Goal: Task Accomplishment & Management: Use online tool/utility

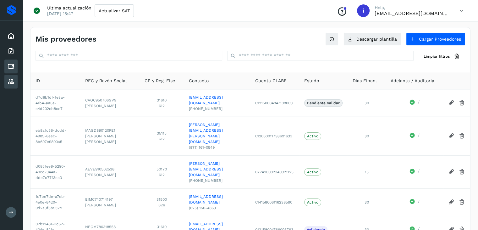
click at [9, 64] on icon at bounding box center [11, 67] width 8 height 8
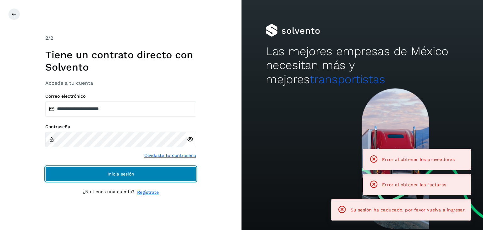
click at [97, 170] on button "Inicia sesión" at bounding box center [120, 173] width 151 height 15
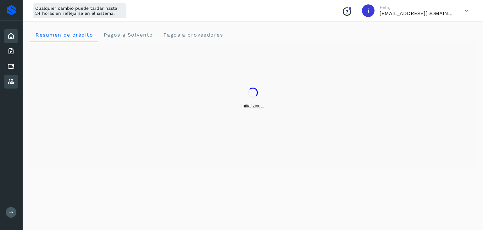
click at [13, 78] on icon at bounding box center [11, 82] width 8 height 8
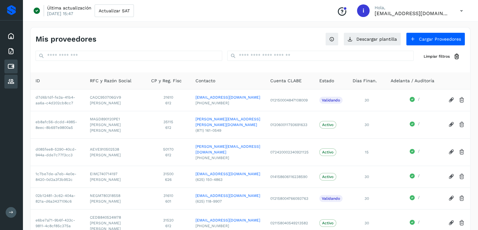
click at [6, 68] on div "Cuentas por pagar" at bounding box center [10, 66] width 13 height 14
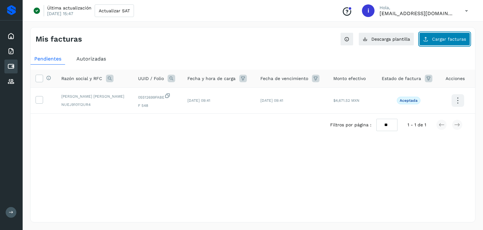
click at [434, 37] on span "Cargar facturas" at bounding box center [449, 39] width 34 height 4
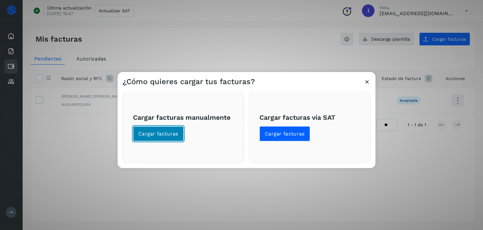
click at [167, 133] on span "Cargar facturas" at bounding box center [158, 133] width 40 height 7
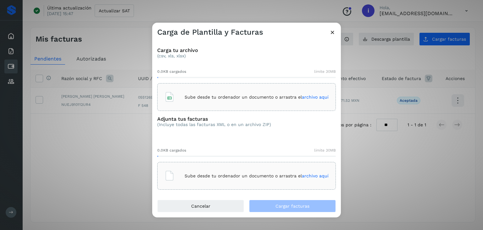
click at [211, 97] on p "Sube desde tu ordenador un documento o arrastra el archivo aquí" at bounding box center [257, 96] width 144 height 5
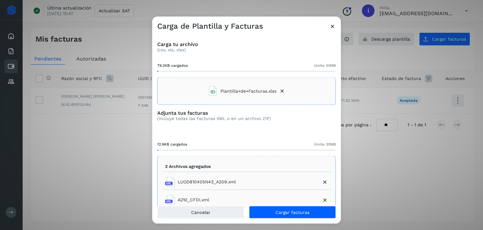
scroll to position [16, 0]
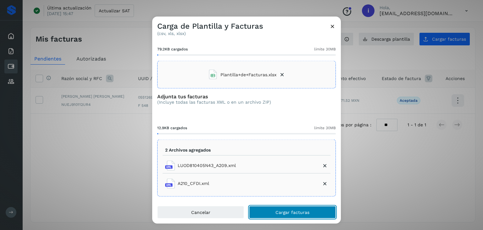
click at [283, 215] on button "Cargar facturas" at bounding box center [292, 212] width 87 height 13
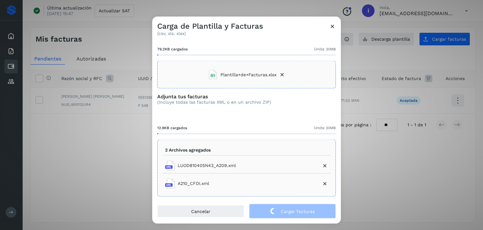
scroll to position [28, 0]
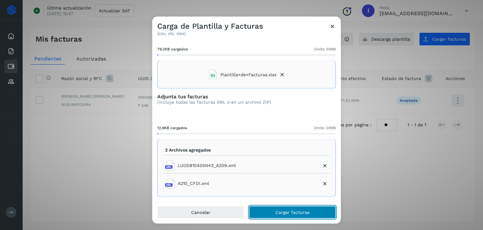
click at [285, 211] on span "Cargar facturas" at bounding box center [292, 212] width 34 height 4
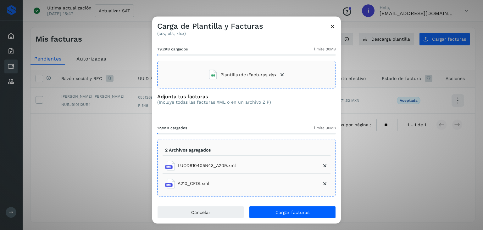
scroll to position [0, 0]
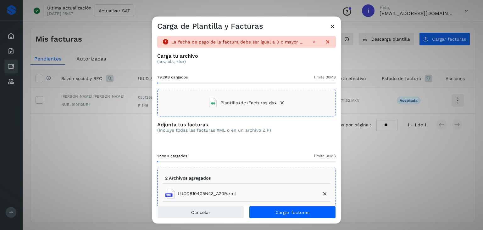
click at [311, 43] on icon at bounding box center [314, 42] width 6 height 6
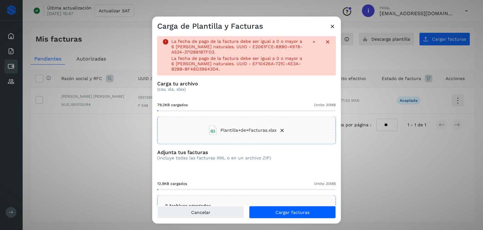
scroll to position [56, 0]
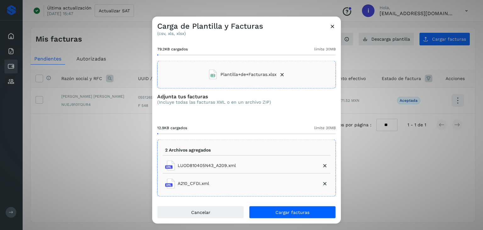
click at [280, 75] on icon at bounding box center [282, 74] width 6 height 6
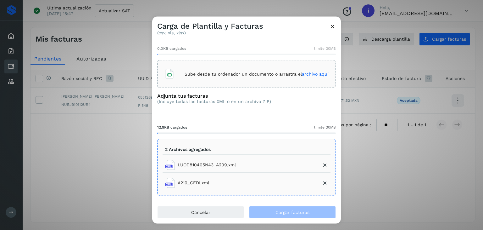
scroll to position [16, 0]
click at [308, 70] on div "Sube desde tu ordenador un documento o arrastra el archivo aquí" at bounding box center [246, 74] width 164 height 17
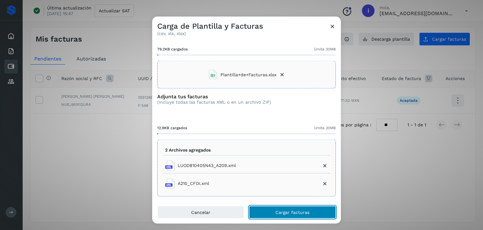
click at [299, 211] on span "Cargar facturas" at bounding box center [292, 212] width 34 height 4
